Goal: Register for event/course

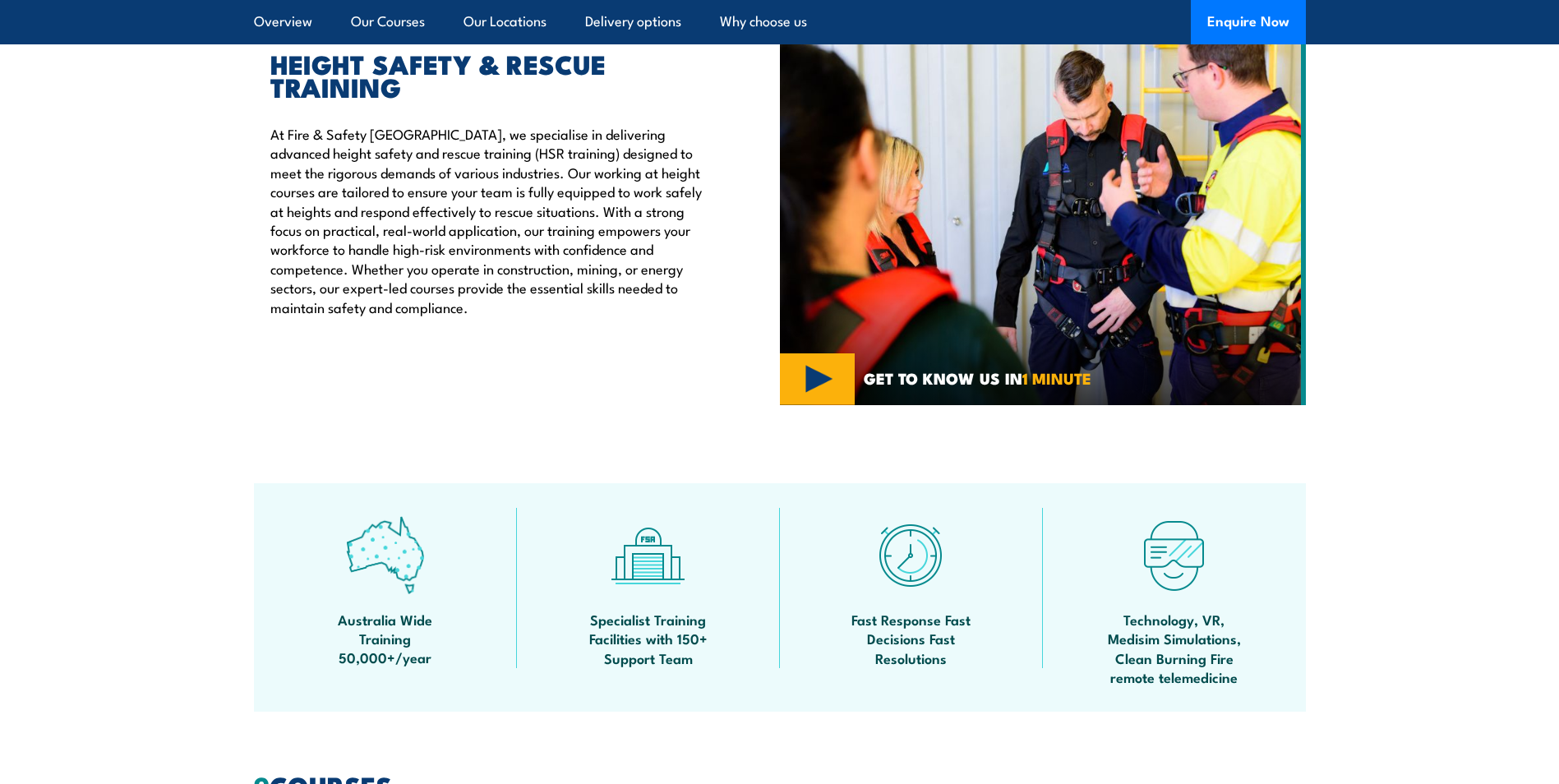
scroll to position [246, 0]
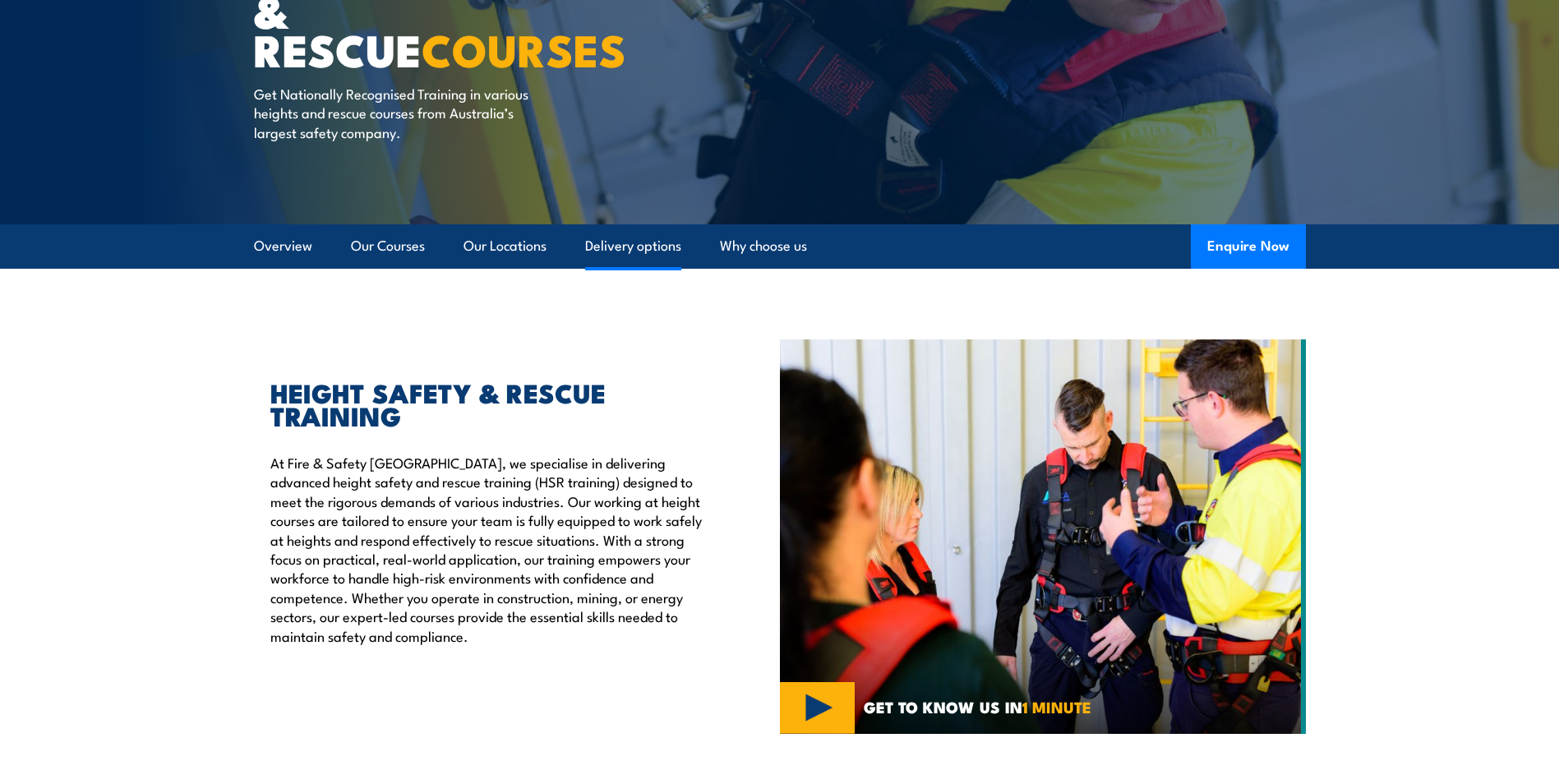
click at [624, 247] on link "Delivery options" at bounding box center [633, 246] width 96 height 44
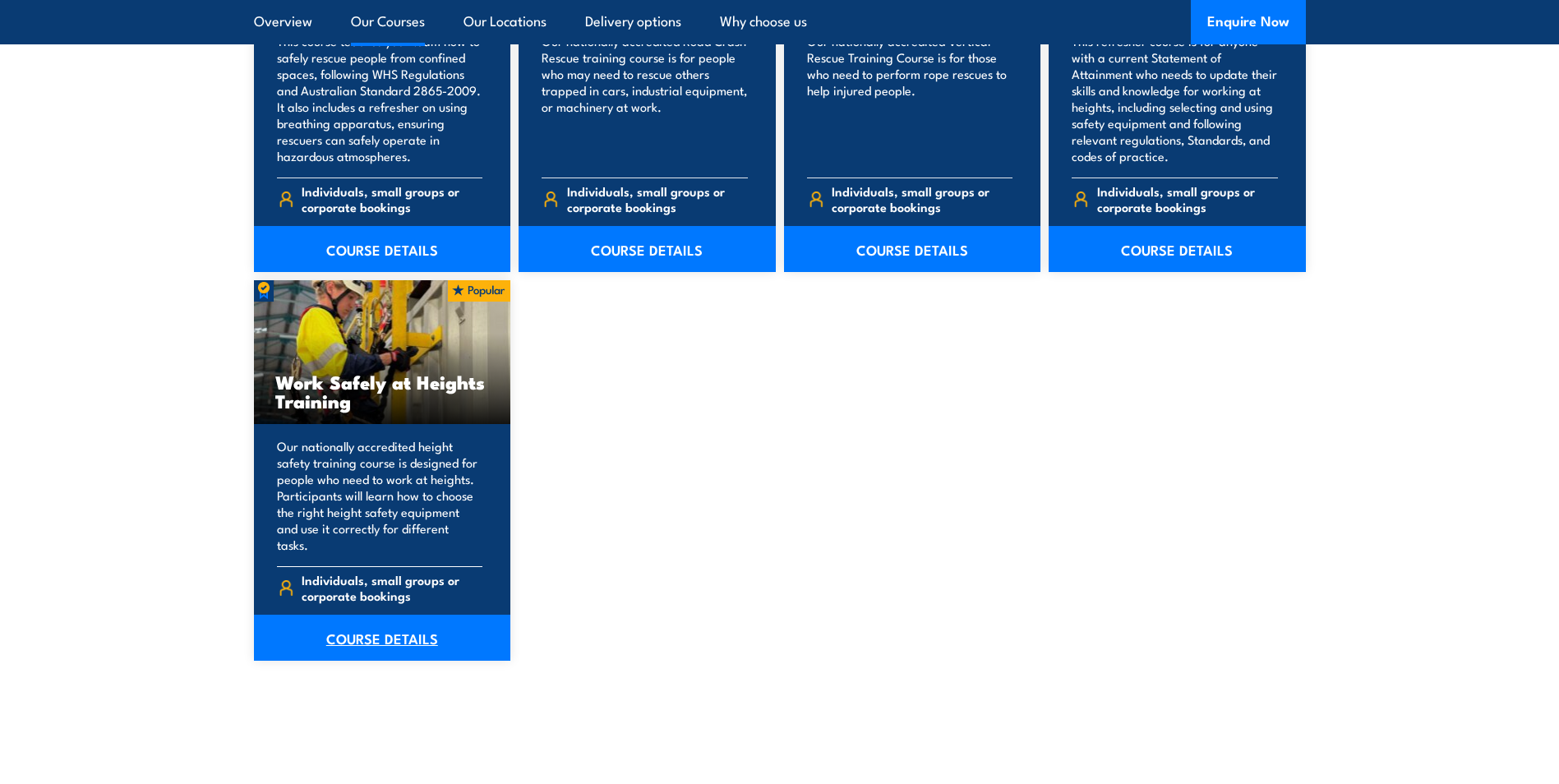
scroll to position [1967, 0]
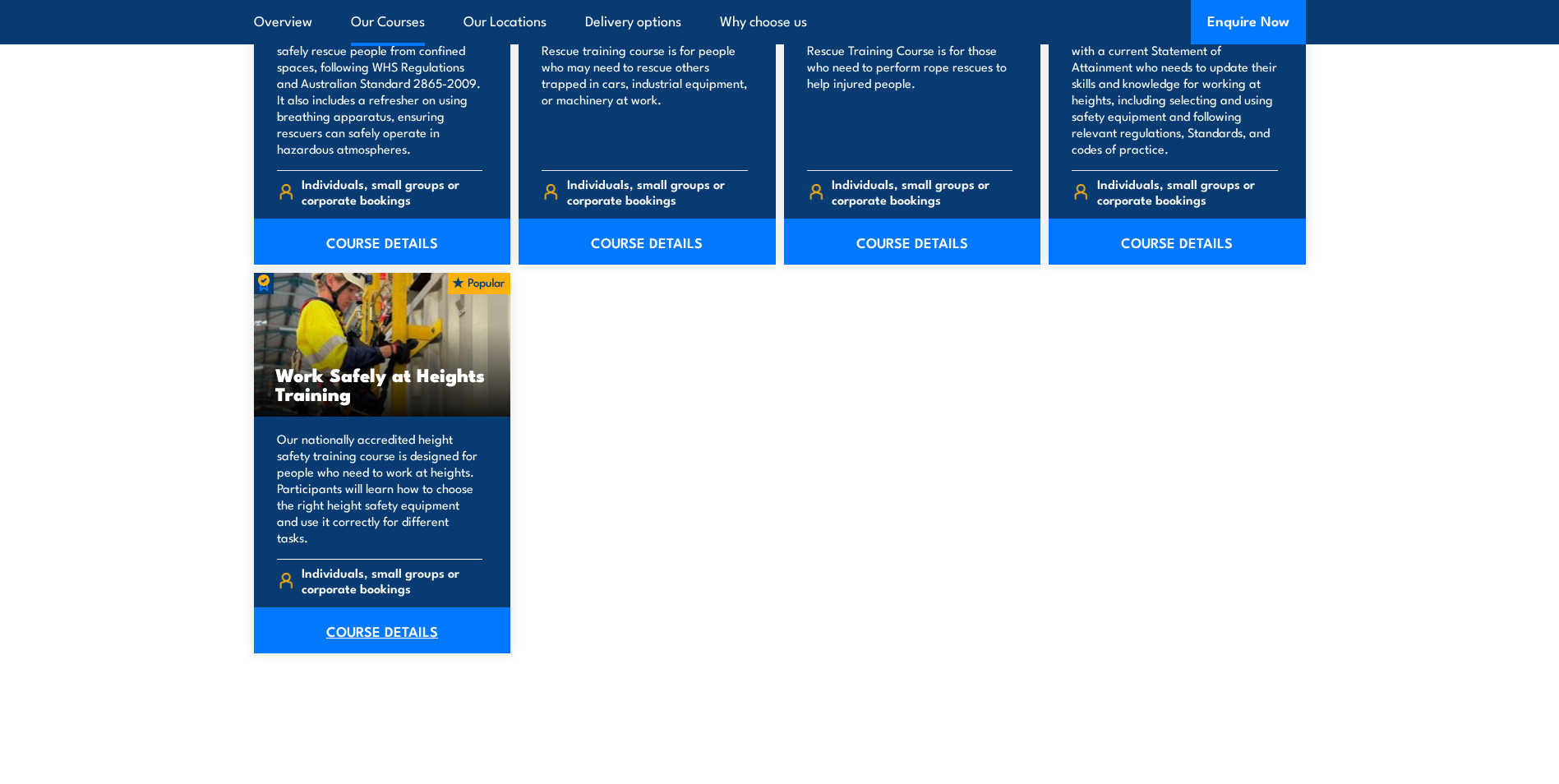
click at [382, 618] on link "COURSE DETAILS" at bounding box center [382, 630] width 257 height 46
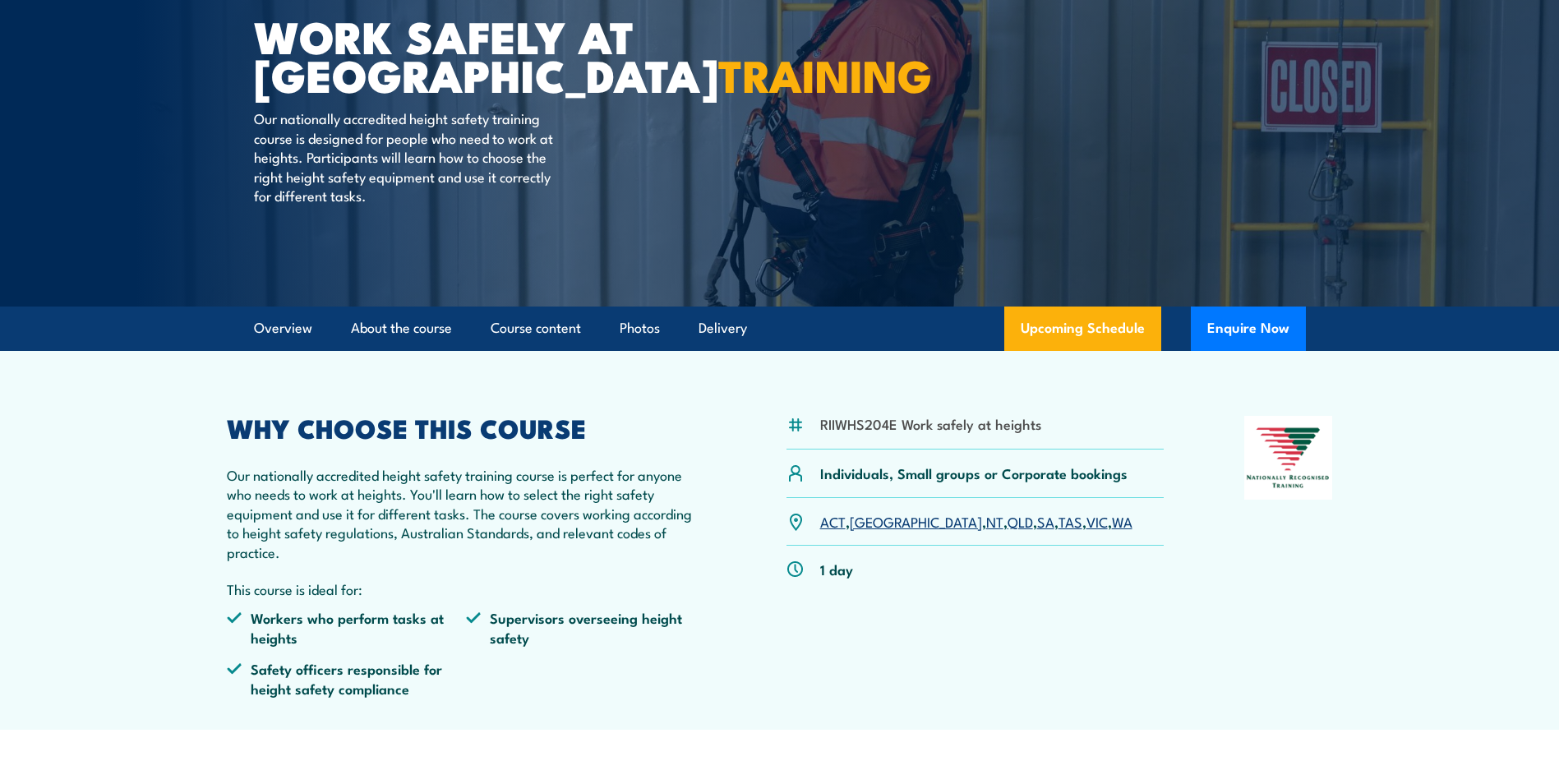
click at [850, 520] on link "[GEOGRAPHIC_DATA]" at bounding box center [916, 520] width 132 height 20
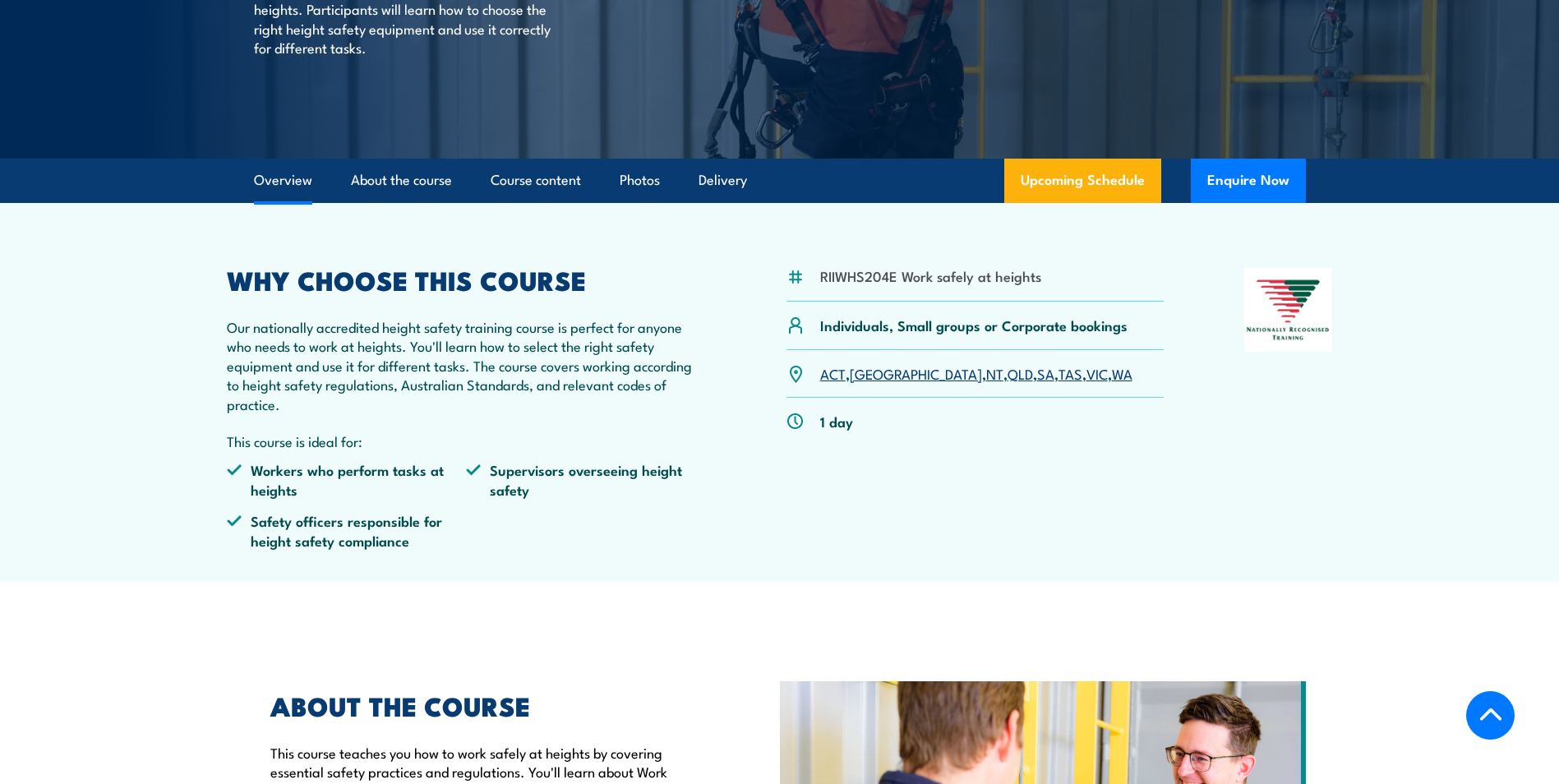
scroll to position [329, 0]
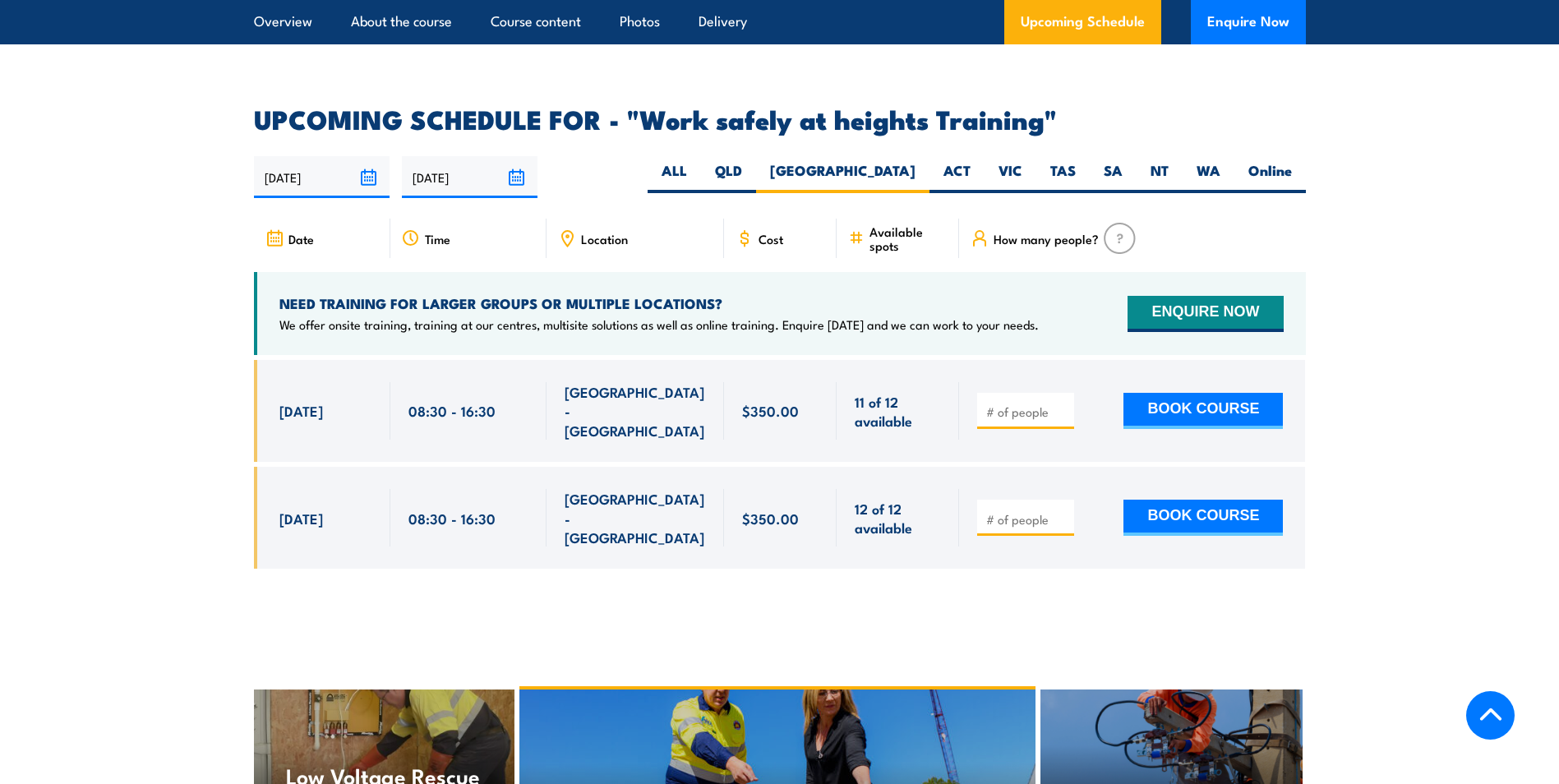
scroll to position [2450, 0]
